Goal: Communication & Community: Answer question/provide support

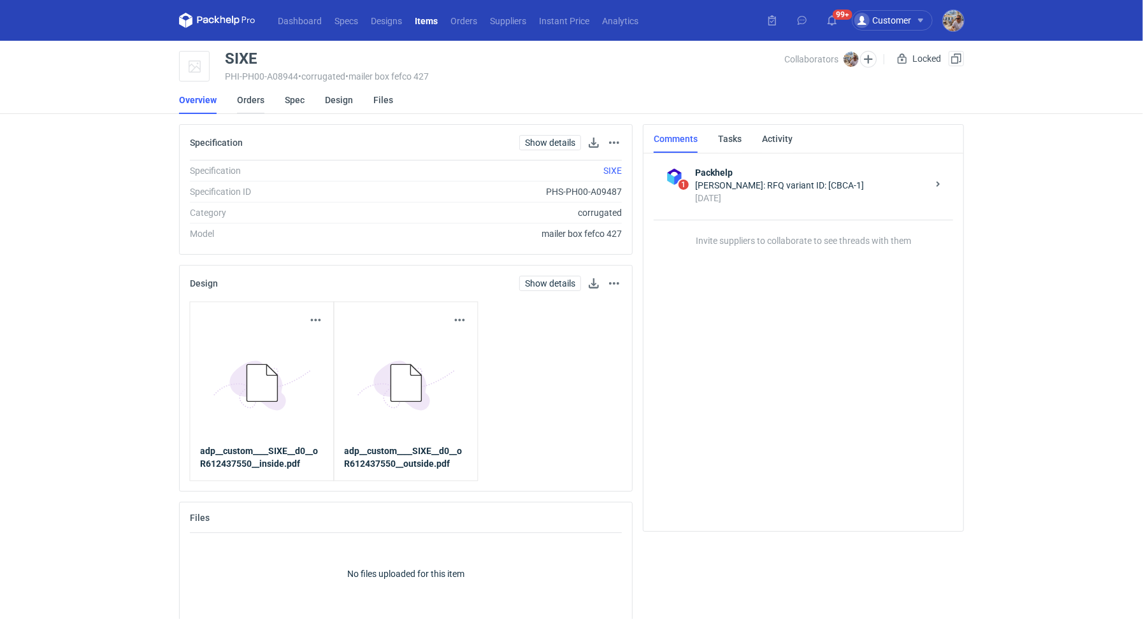
click at [257, 105] on link "Orders" at bounding box center [250, 100] width 27 height 28
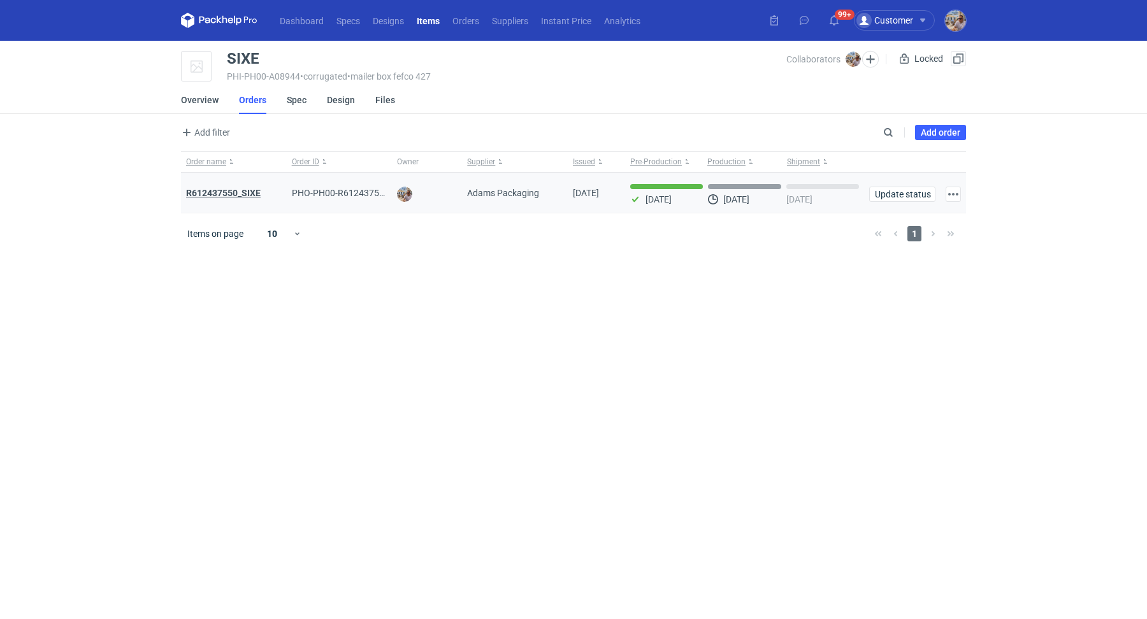
click at [248, 194] on strong "R612437550_SIXE" at bounding box center [223, 193] width 75 height 10
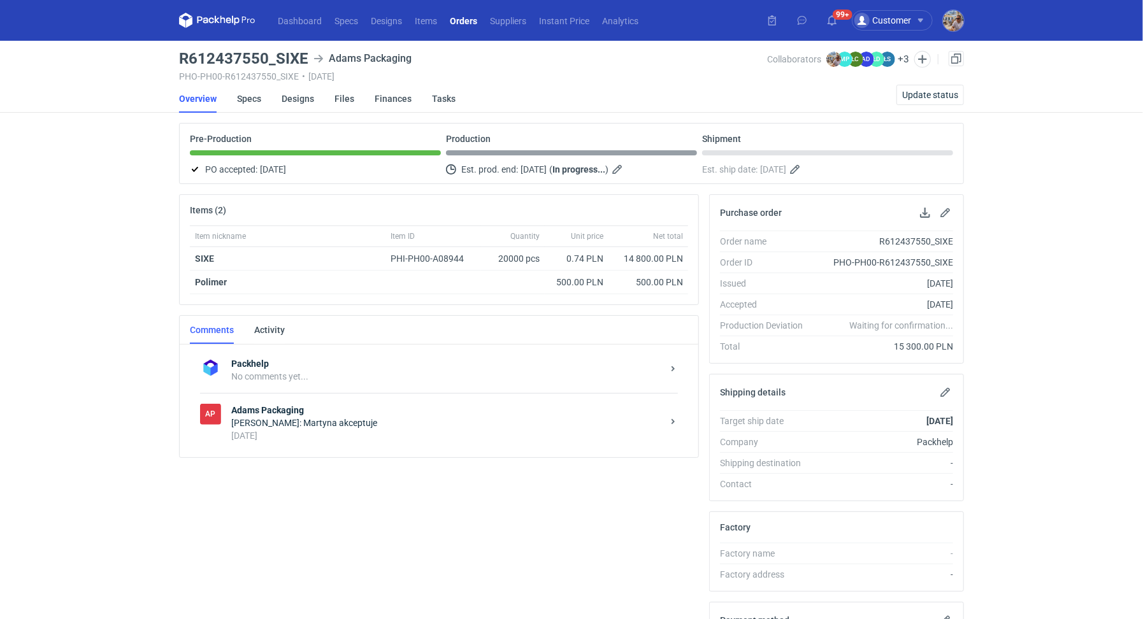
click at [300, 417] on div "Michał Palasek: Martyna akceptuje" at bounding box center [446, 423] width 431 height 13
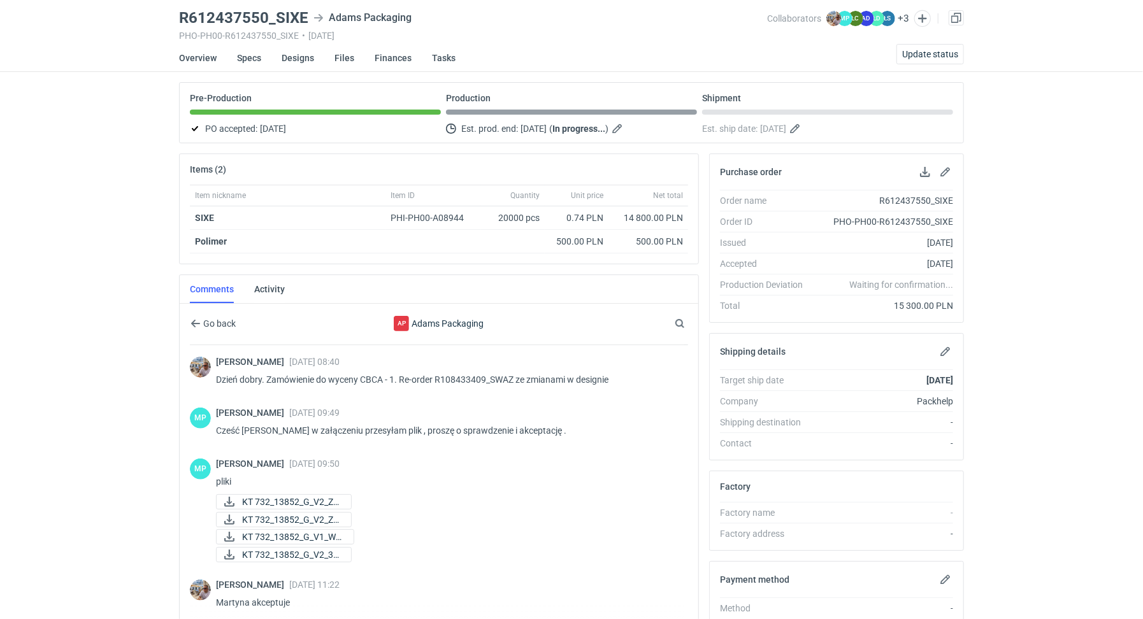
scroll to position [207, 0]
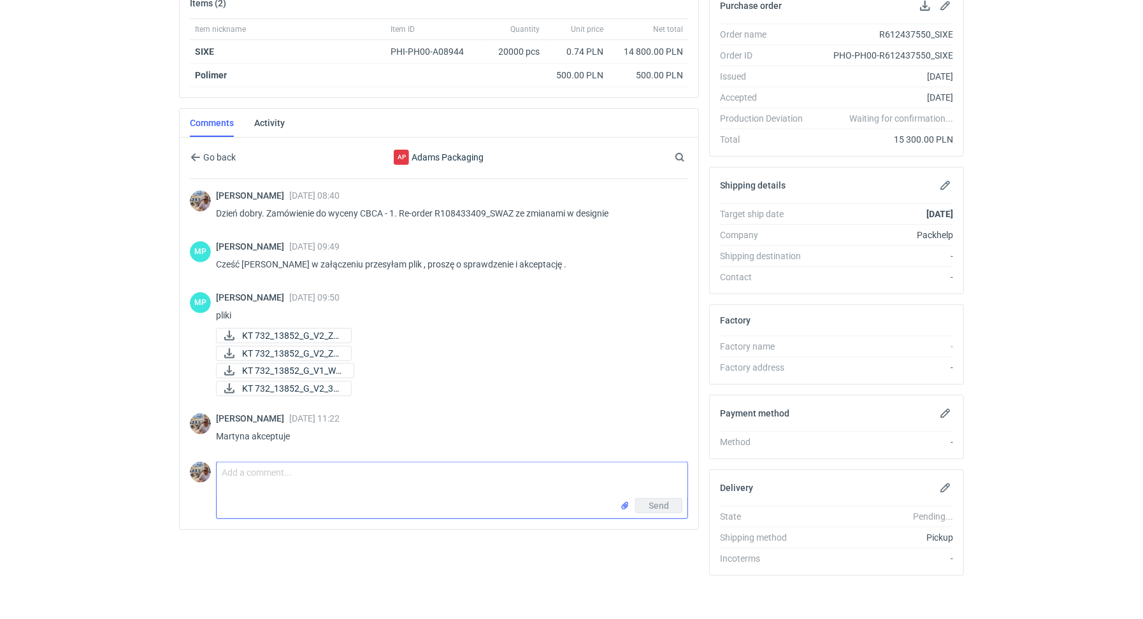
click at [301, 463] on textarea "Comment message" at bounding box center [452, 481] width 471 height 36
type textarea "Martyna czy tutaj dacie radę spakować całość na 6 palet?"
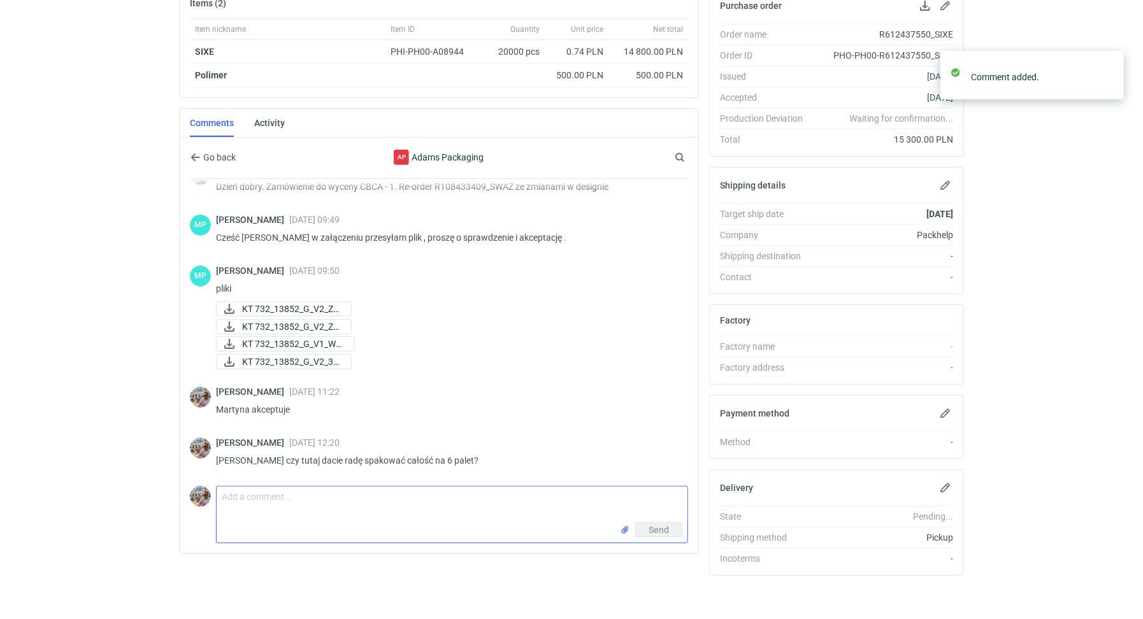
scroll to position [26, 0]
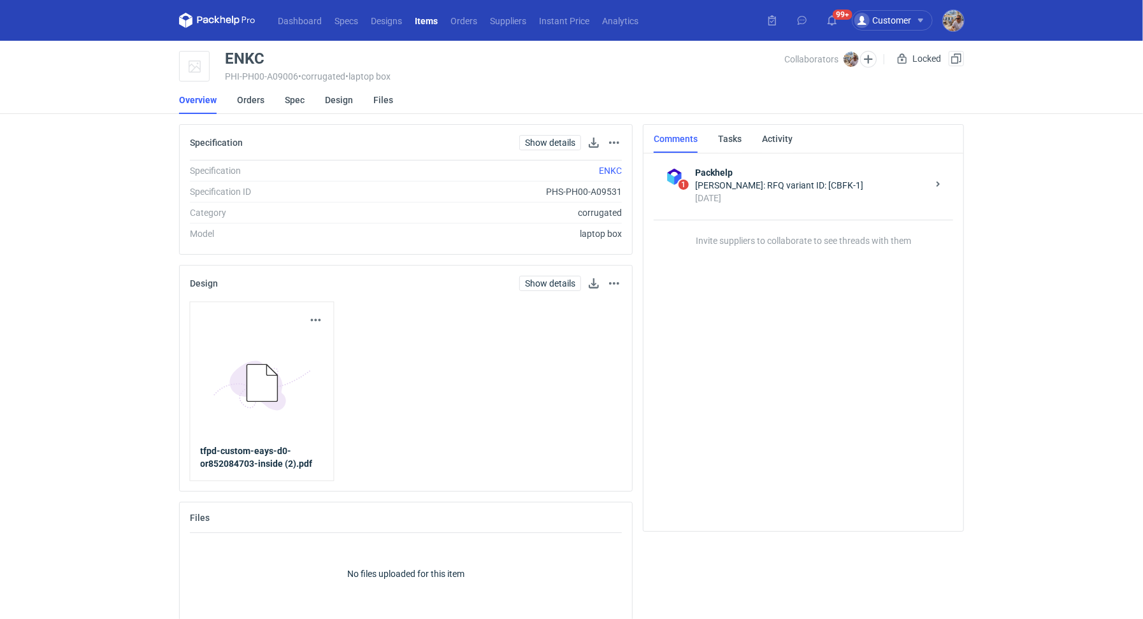
click at [266, 101] on li "Orders" at bounding box center [261, 100] width 48 height 28
click at [262, 101] on link "Orders" at bounding box center [250, 100] width 27 height 28
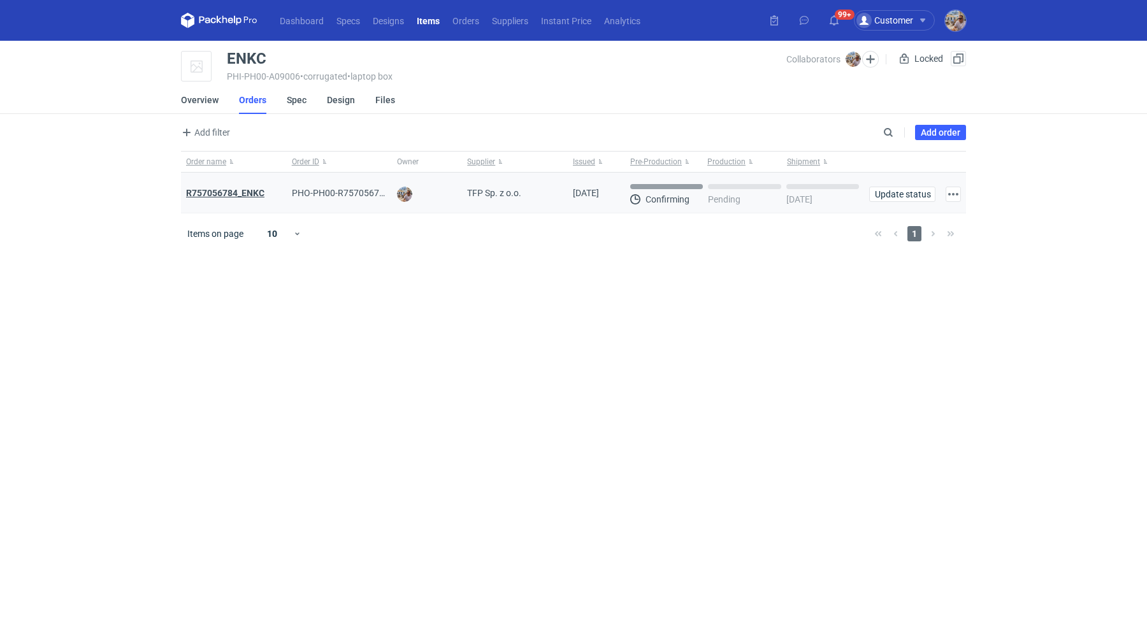
click at [252, 192] on strong "R757056784_ENKC" at bounding box center [225, 193] width 78 height 10
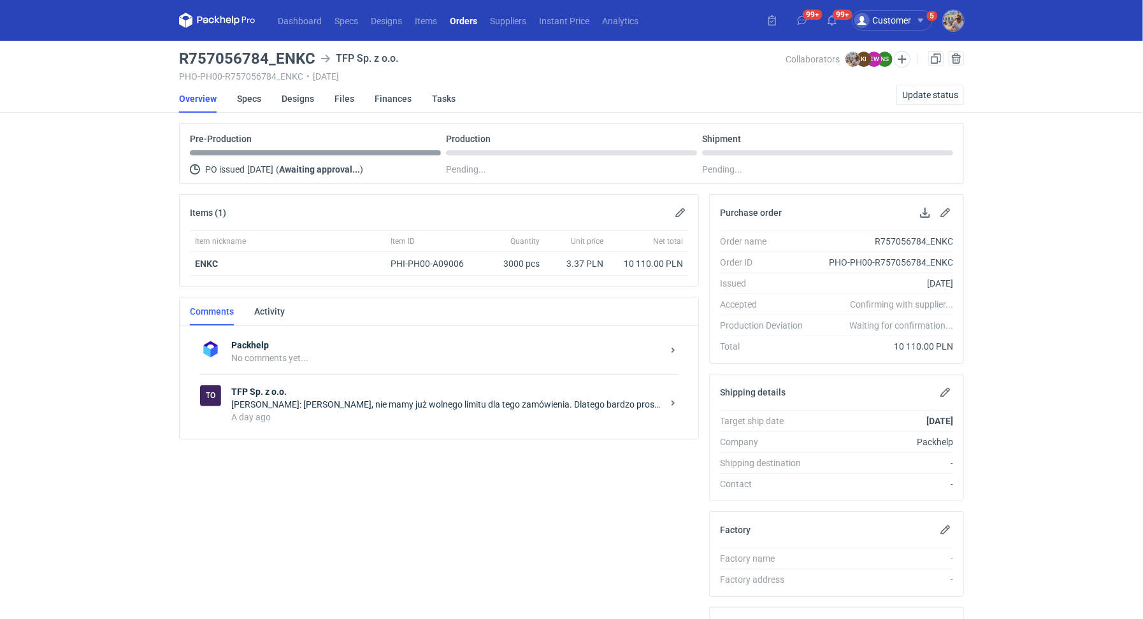
click at [298, 407] on div "Natalia Stępak: Panie Michale, nie mamy już wolnego limitu dla tego zamówienia.…" at bounding box center [446, 404] width 431 height 13
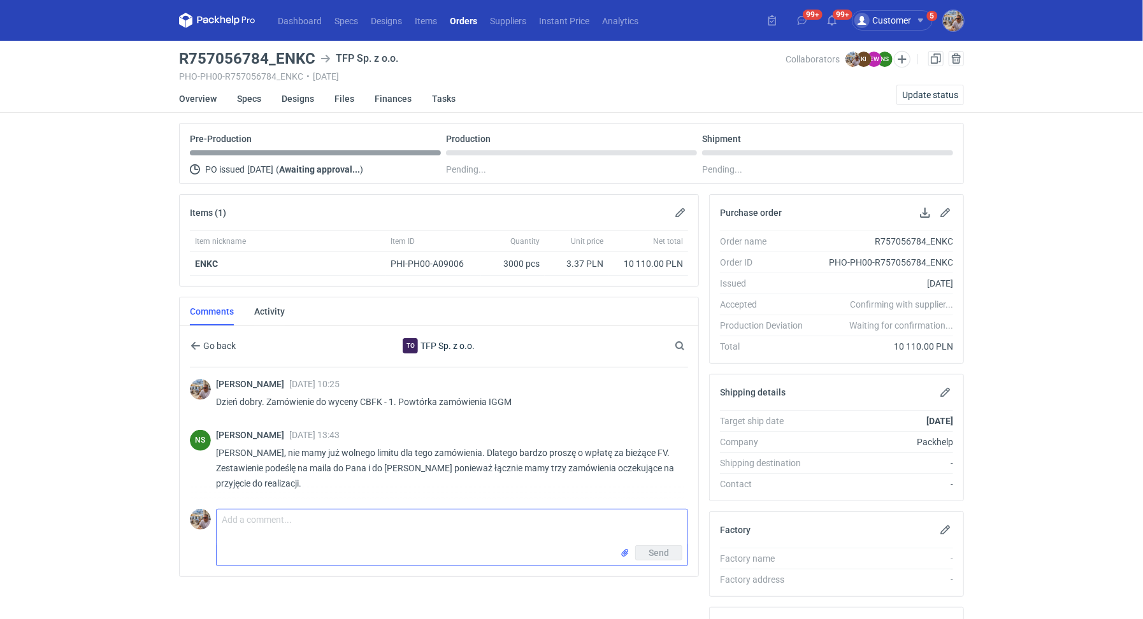
click at [267, 541] on textarea "Comment message" at bounding box center [452, 528] width 471 height 36
type textarea "Pani Natalio prośba o potwierdzenie terminu realizacji"
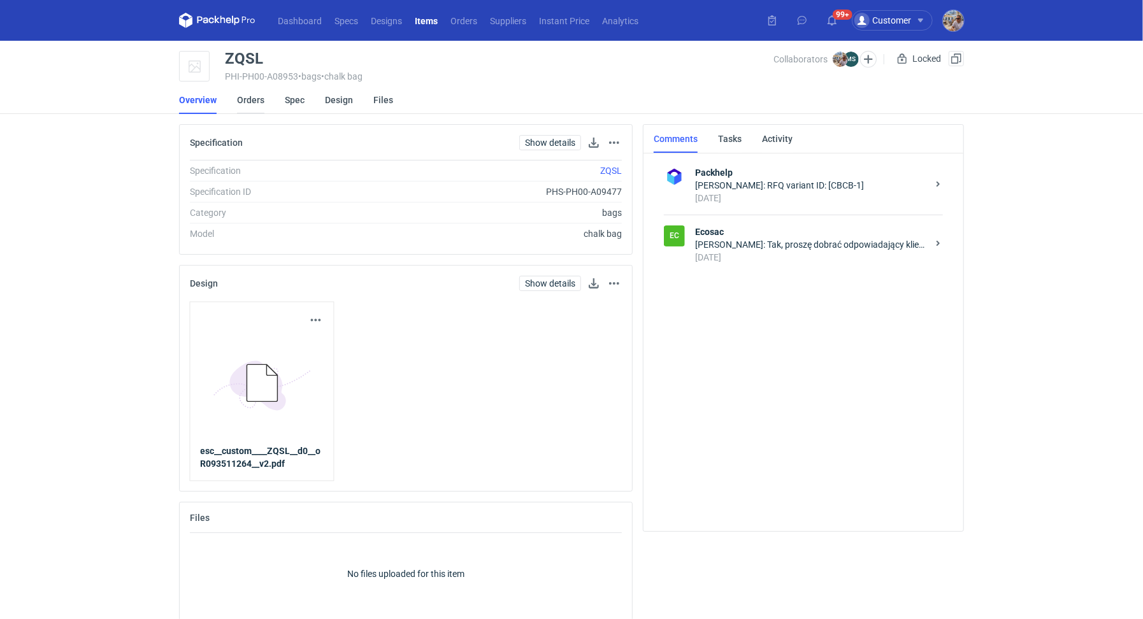
click at [245, 97] on link "Orders" at bounding box center [250, 100] width 27 height 28
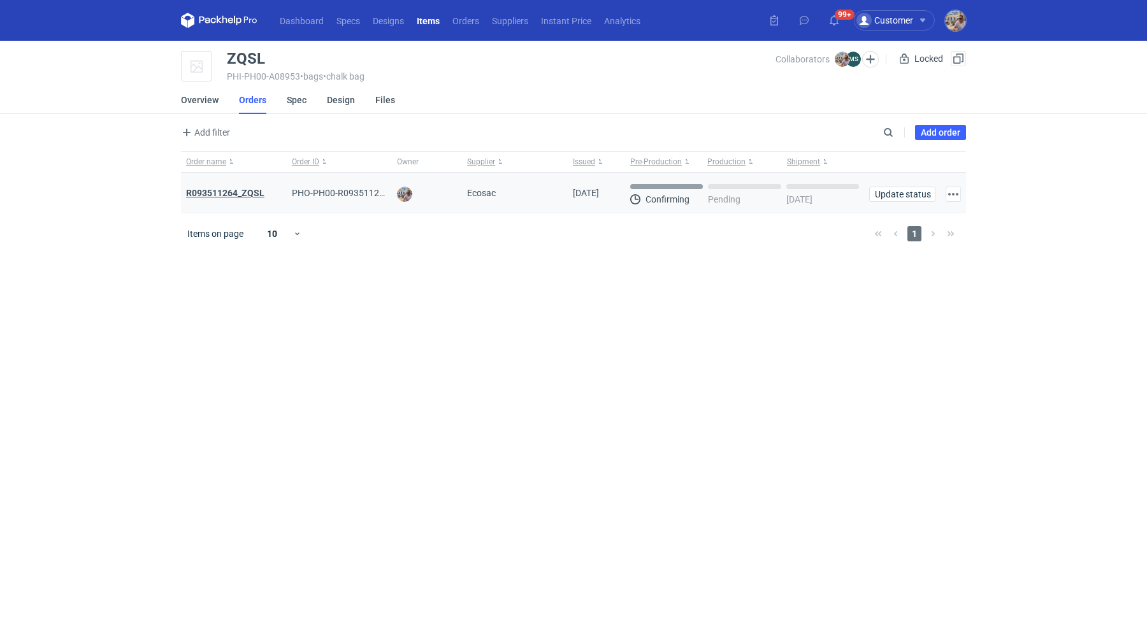
click at [241, 194] on strong "R093511264_ZQSL" at bounding box center [225, 193] width 78 height 10
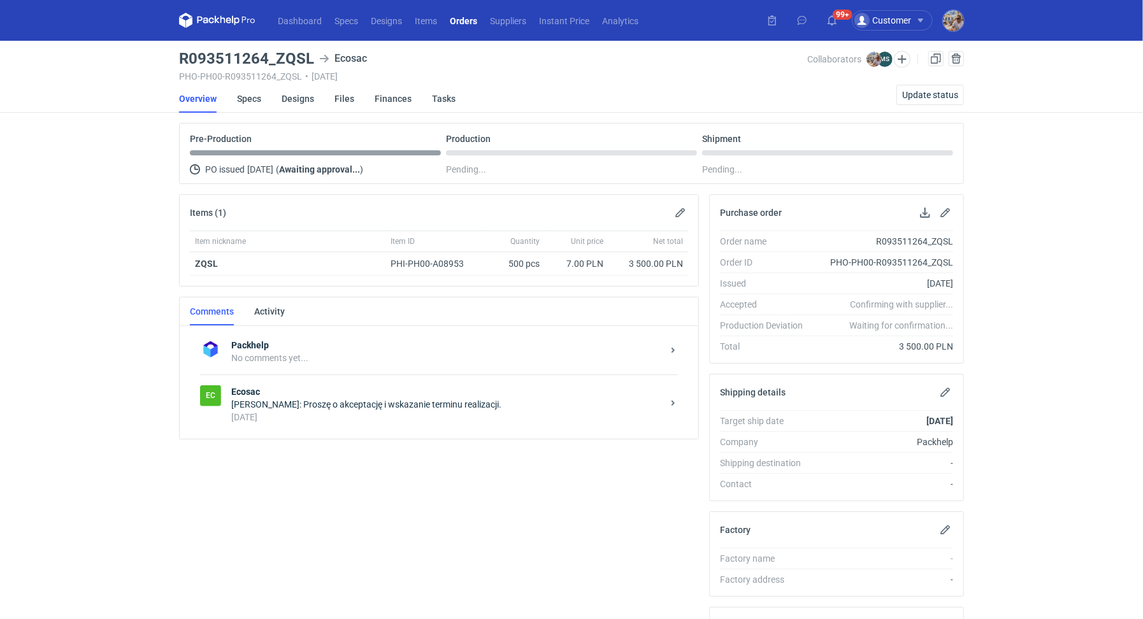
click at [331, 413] on div "[DATE]" at bounding box center [446, 417] width 431 height 13
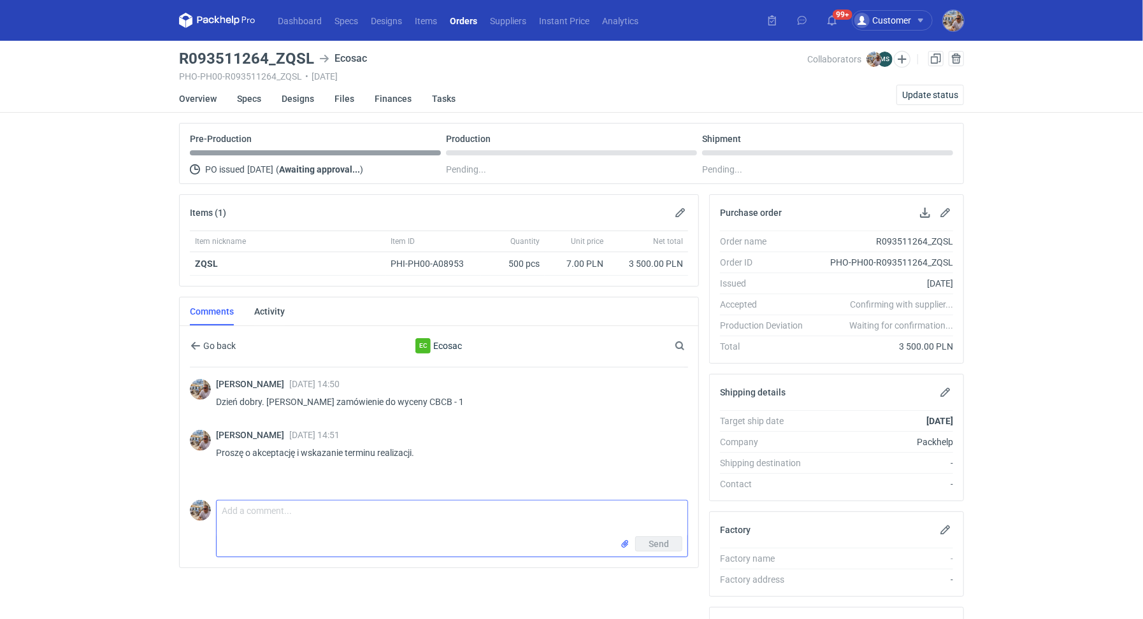
click at [356, 519] on textarea "Comment message" at bounding box center [452, 519] width 471 height 36
type textarea "Dzień dobry. [PERSON_NAME] prośba o akceptację zlecenia"
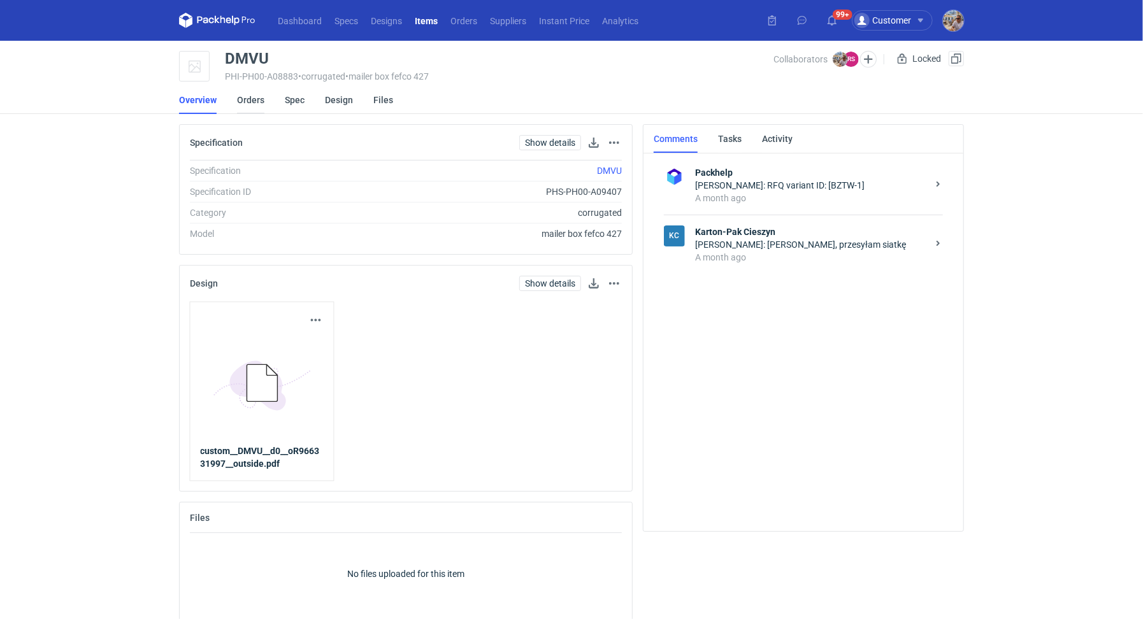
click at [237, 92] on link "Orders" at bounding box center [250, 100] width 27 height 28
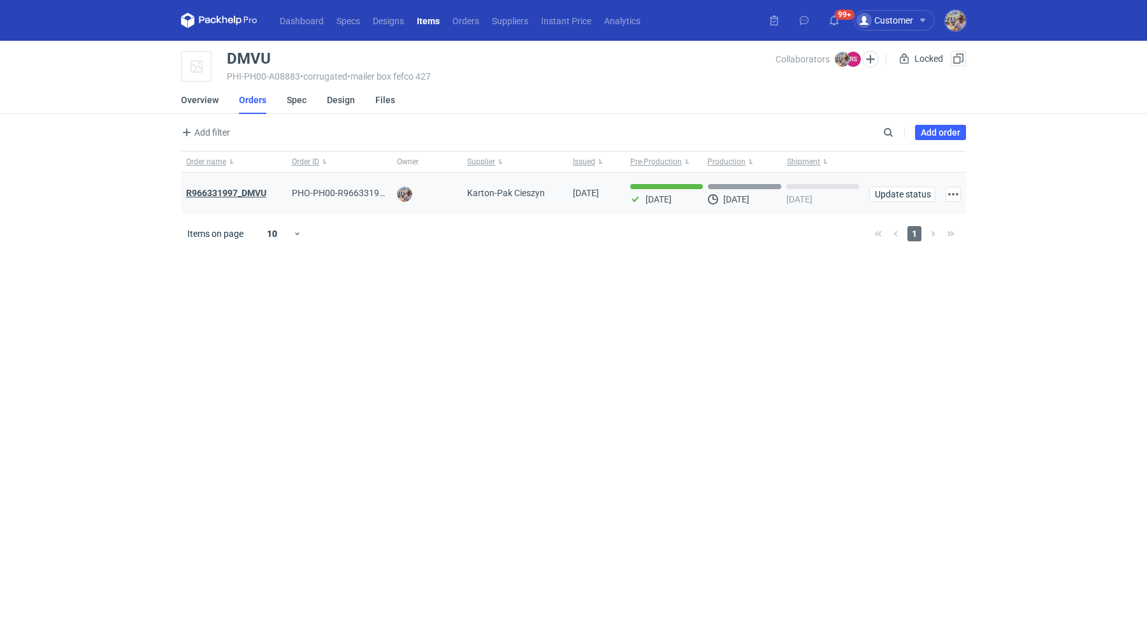
click at [236, 192] on strong "R966331997_DMVU" at bounding box center [226, 193] width 80 height 10
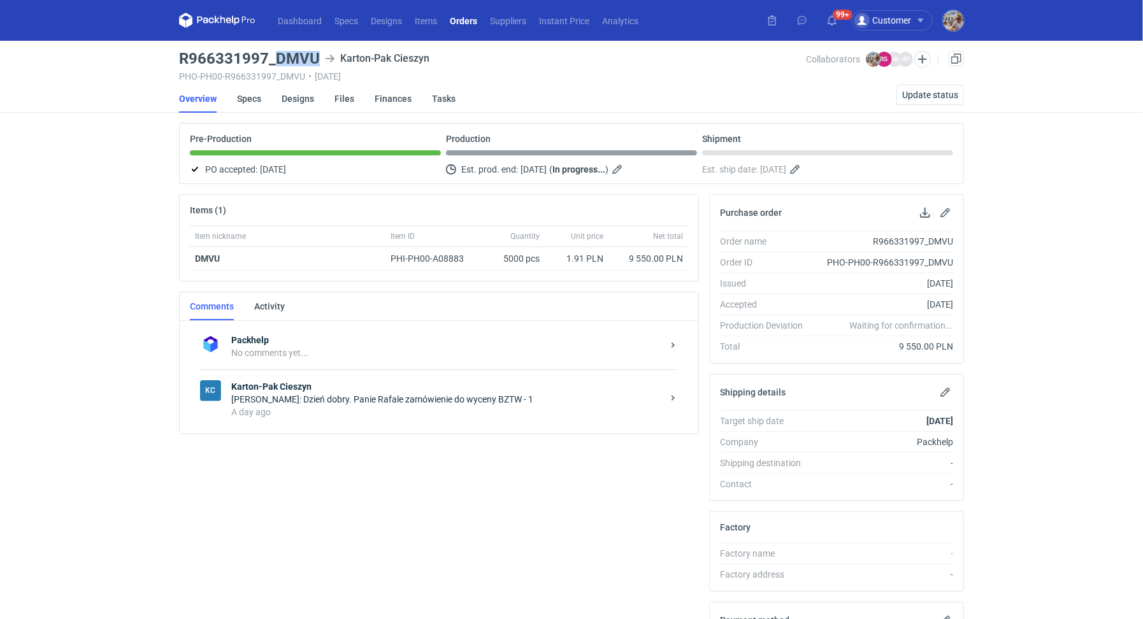
drag, startPoint x: 277, startPoint y: 57, endPoint x: 315, endPoint y: 57, distance: 38.9
click at [315, 57] on h3 "R966331997_DMVU" at bounding box center [249, 58] width 141 height 15
copy h3 "DMVU"
